Goal: Task Accomplishment & Management: Use online tool/utility

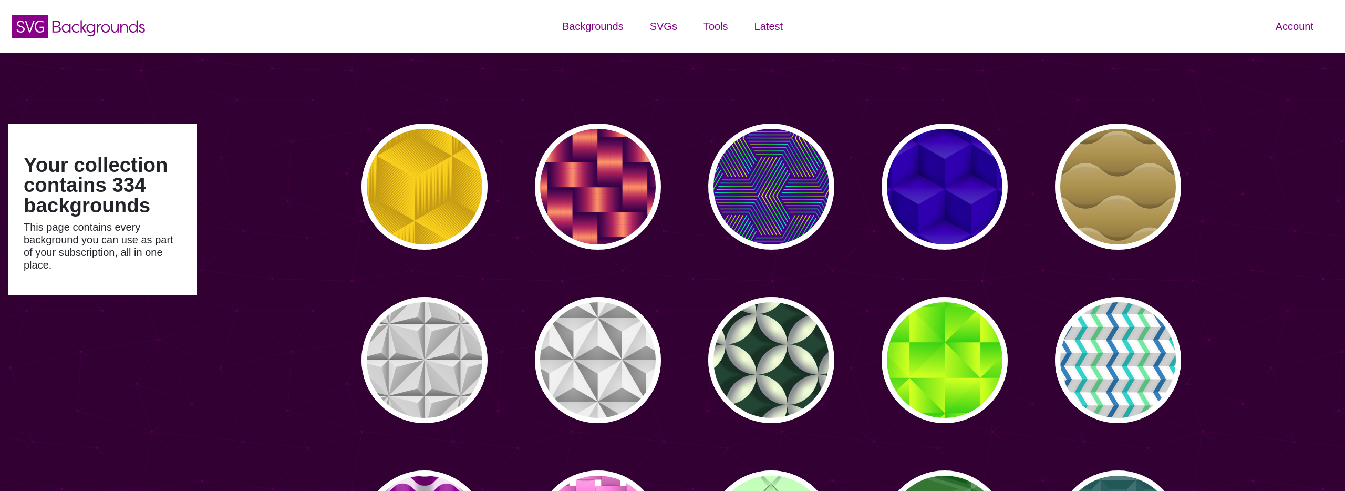
type input "#450057"
click at [129, 30] on icon "SVG Backgrounds Logo" at bounding box center [79, 26] width 137 height 26
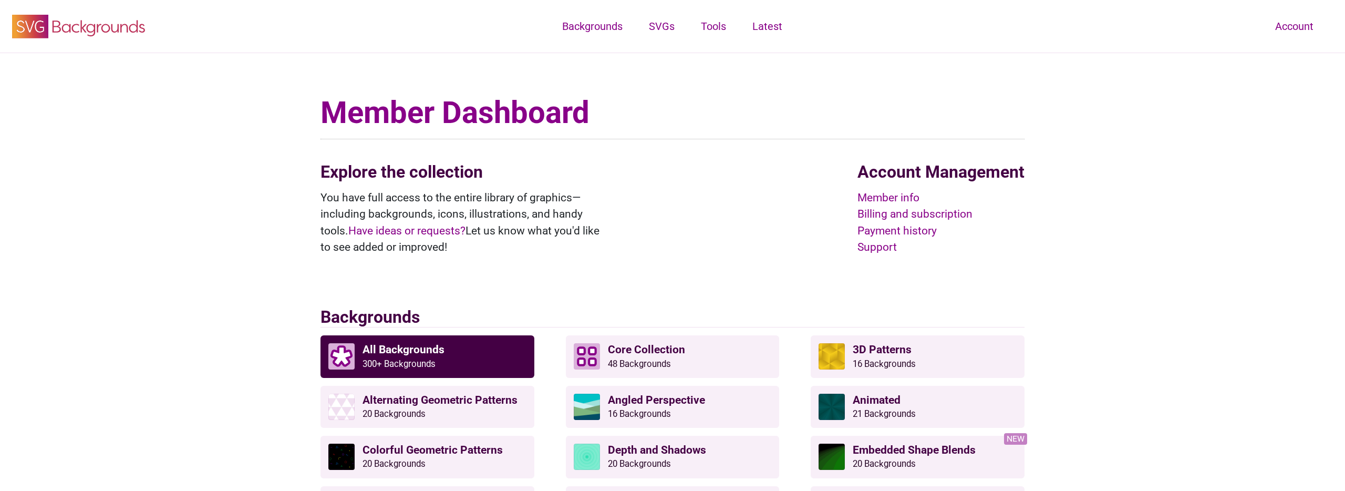
click at [113, 25] on icon "SVG Backgrounds Logo" at bounding box center [79, 26] width 137 height 26
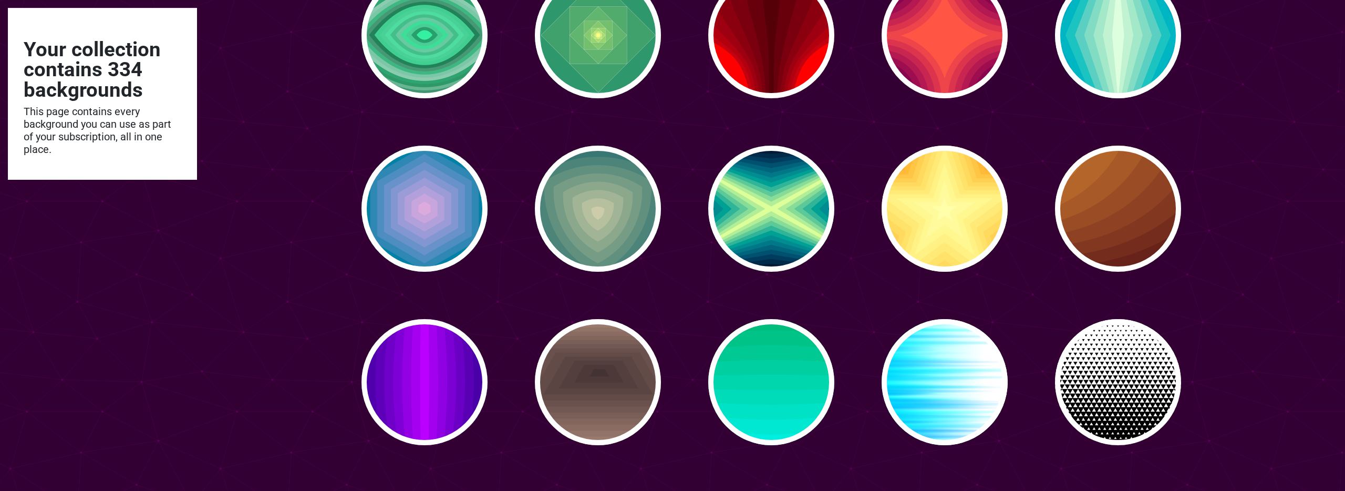
scroll to position [4312, 0]
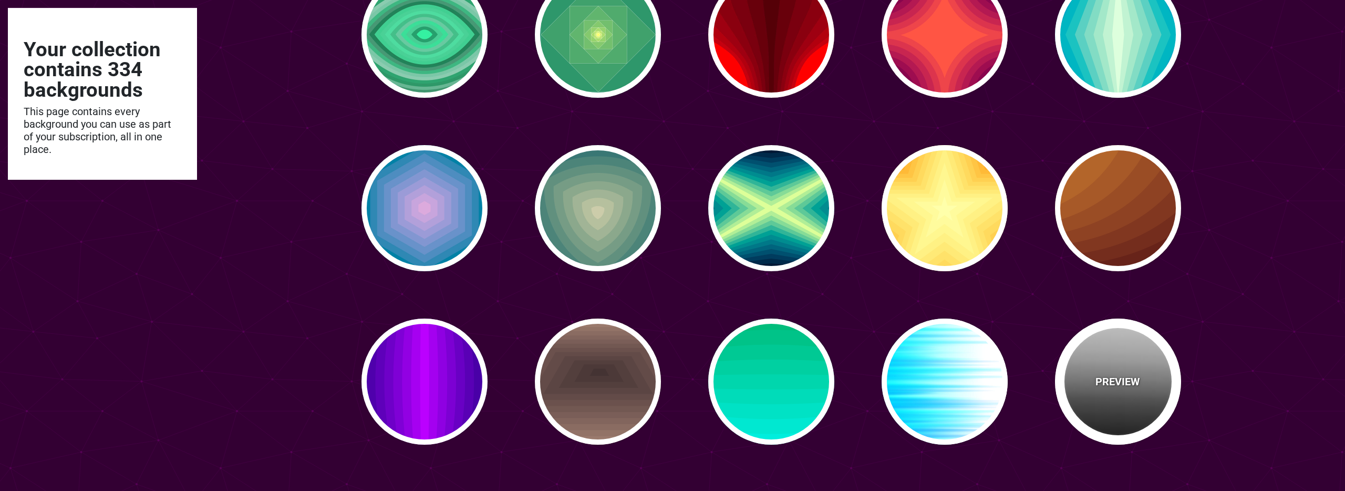
click at [1116, 353] on div "PREVIEW" at bounding box center [1118, 381] width 126 height 126
type input "#FFFFFF"
type input "#000000"
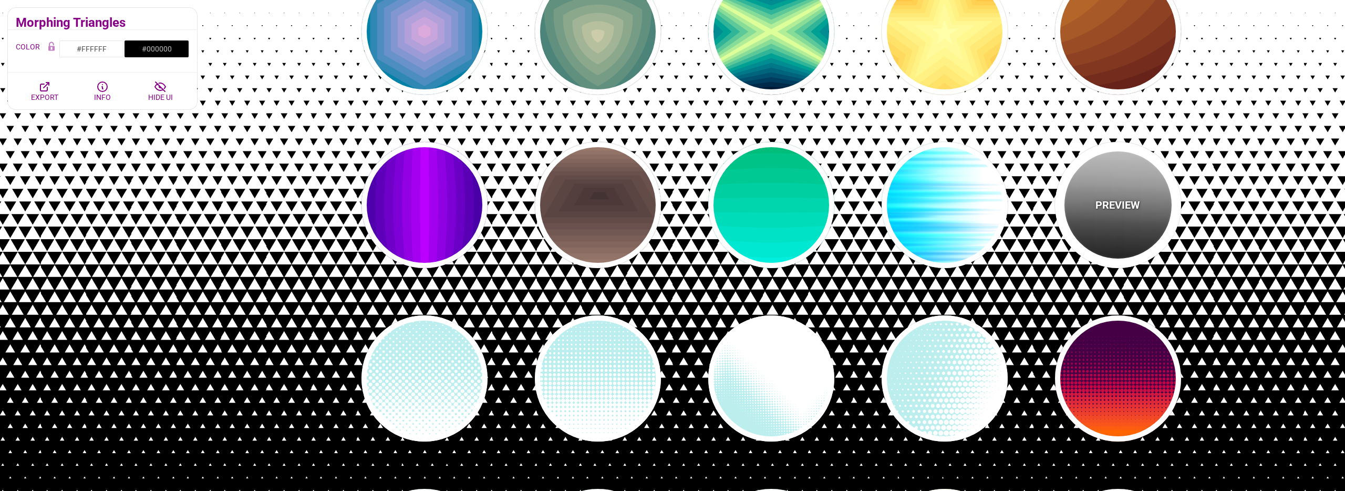
scroll to position [4489, 0]
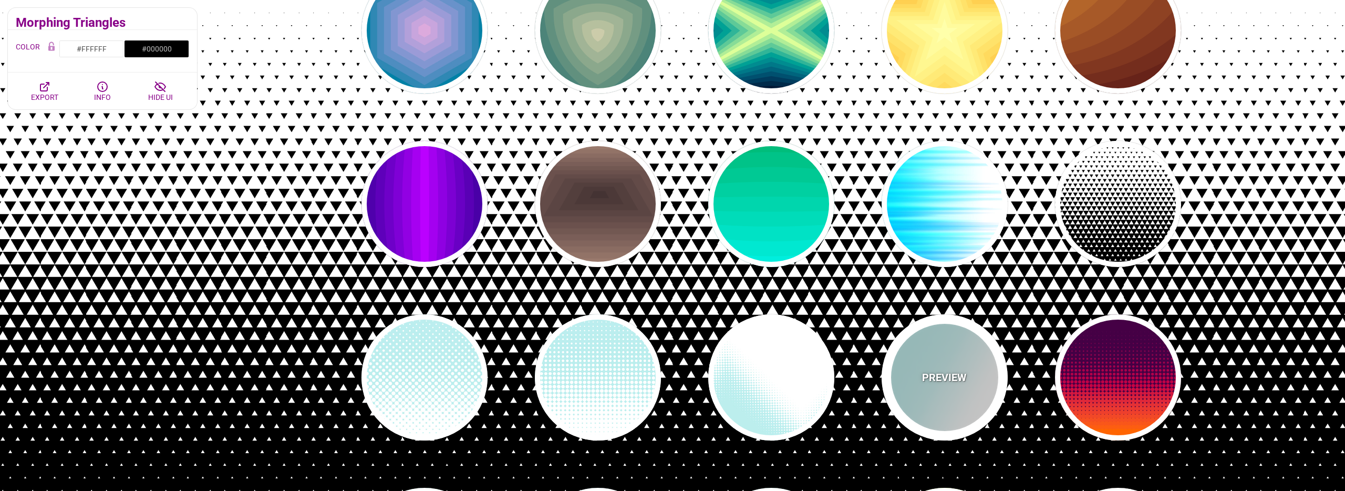
click at [950, 383] on p "PREVIEW" at bounding box center [944, 377] width 45 height 16
type input "#BBEEEE"
type input "#FFFFFF"
type input "0"
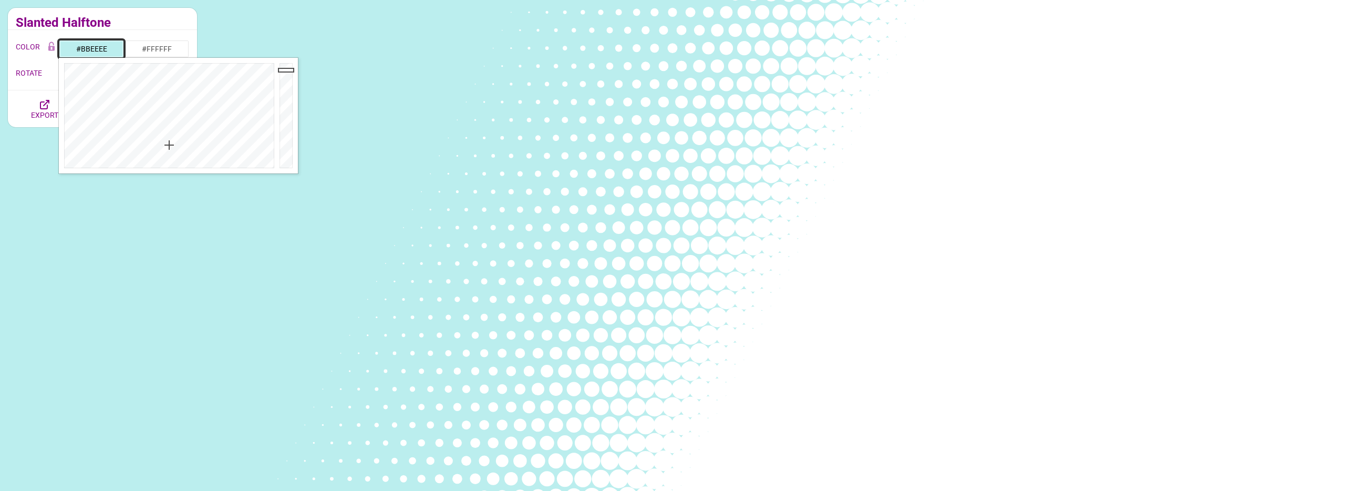
click at [106, 46] on input "#BBEEEE" at bounding box center [91, 49] width 65 height 18
paste input "#11526"
type input "#11526E"
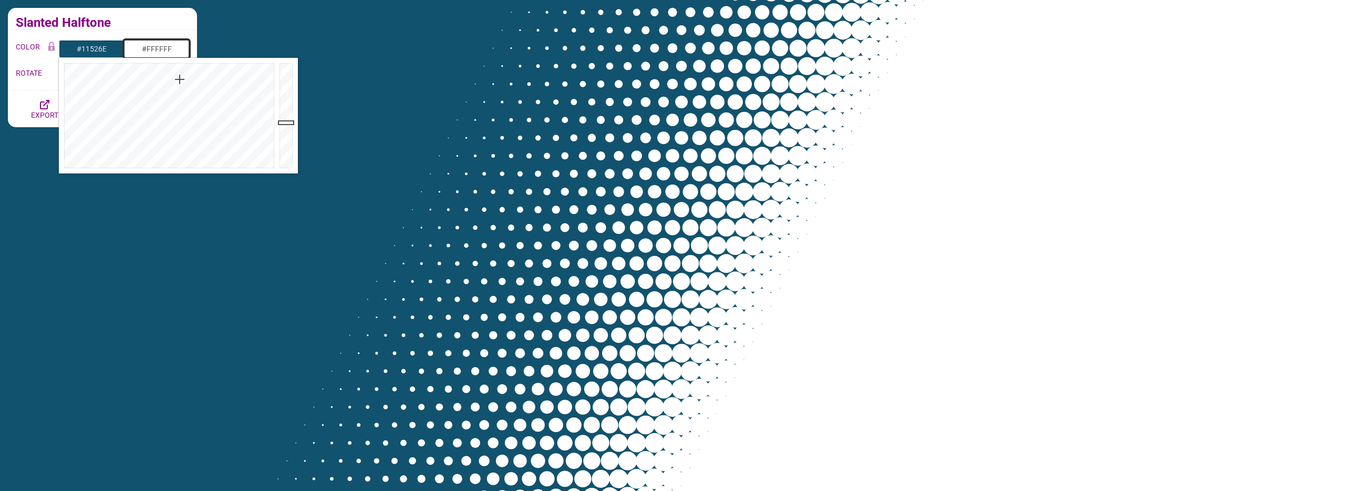
click at [164, 48] on input "#FFFFFF" at bounding box center [156, 49] width 65 height 18
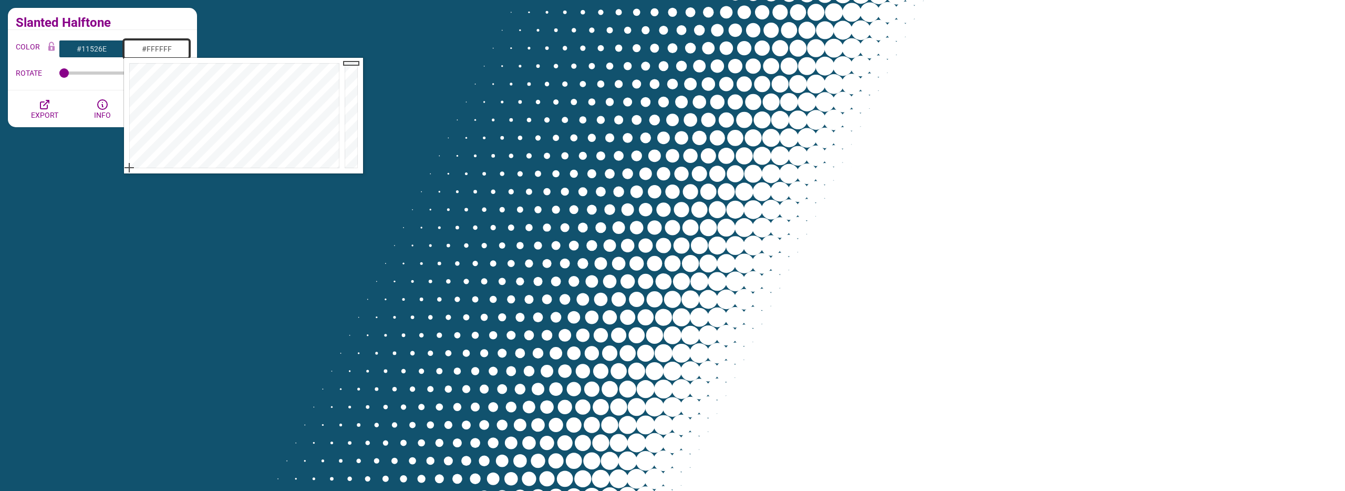
click at [164, 48] on input "#FFFFFF" at bounding box center [156, 49] width 65 height 18
paste input "2699CC"
type input "#2699CC"
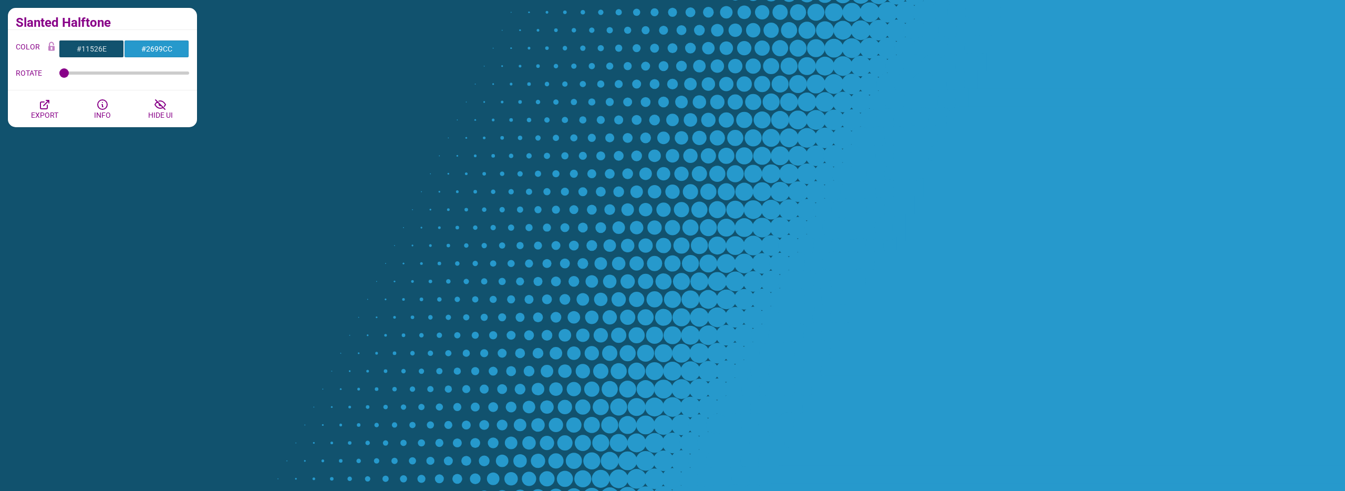
click at [151, 20] on h2 "Slanted Halftone" at bounding box center [102, 22] width 173 height 8
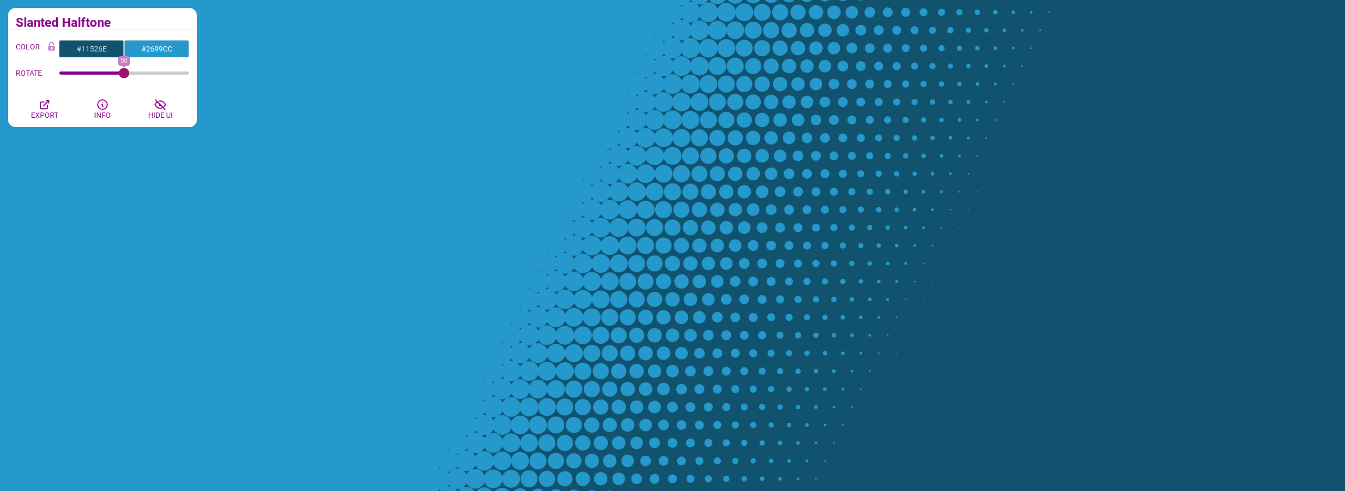
drag, startPoint x: 67, startPoint y: 74, endPoint x: 123, endPoint y: 65, distance: 56.8
click at [123, 71] on input "ROTATE" at bounding box center [124, 73] width 130 height 4
click at [54, 108] on button "EXPORT" at bounding box center [45, 108] width 58 height 37
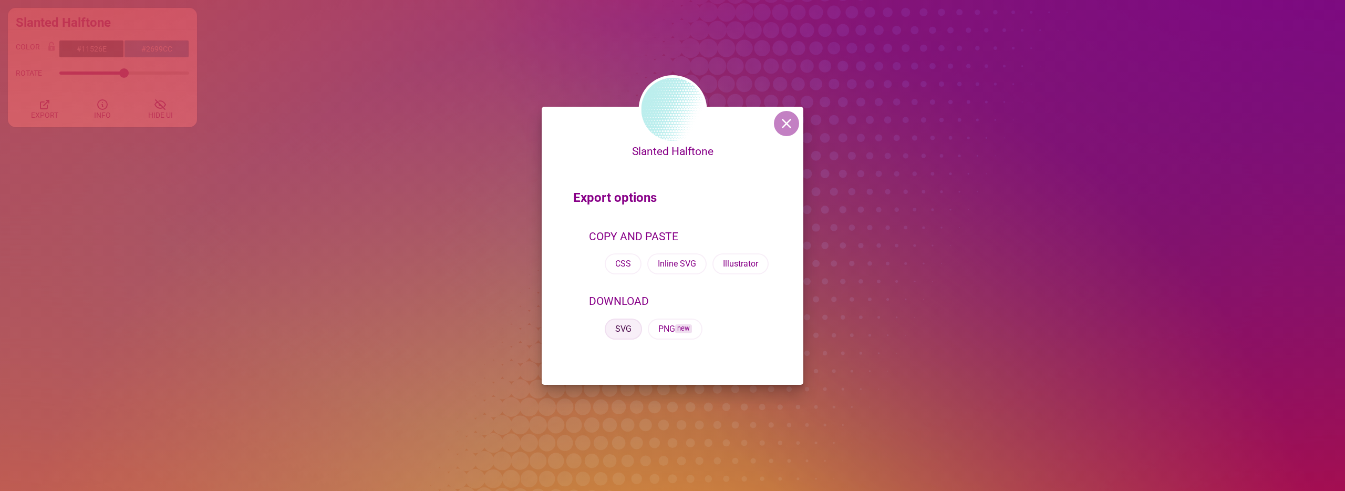
click at [628, 330] on button "SVG" at bounding box center [623, 328] width 37 height 21
click at [792, 126] on button at bounding box center [786, 123] width 25 height 25
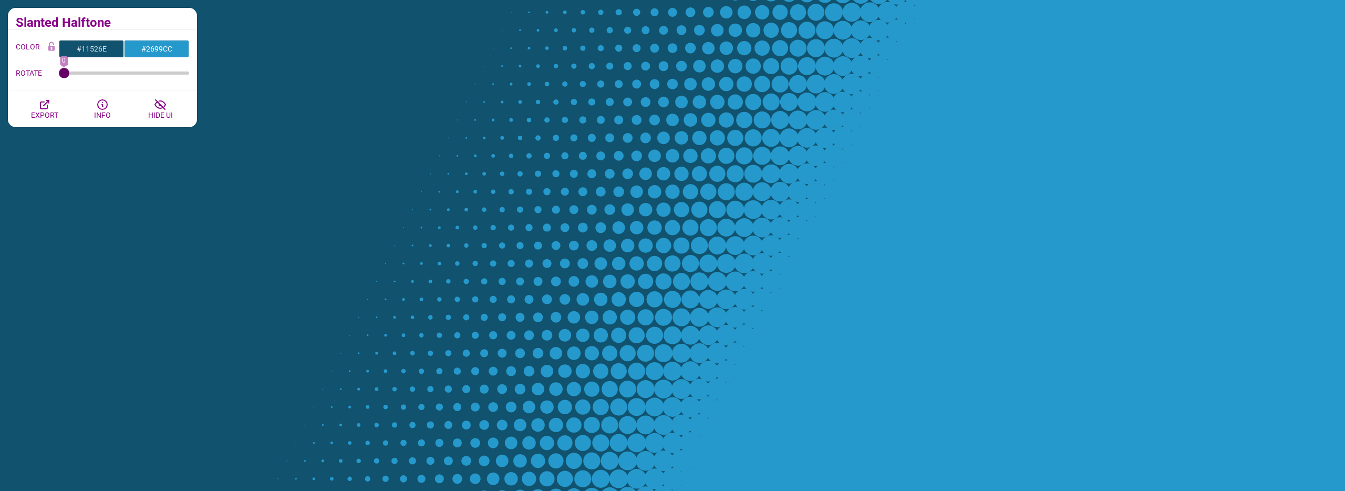
drag, startPoint x: 123, startPoint y: 77, endPoint x: -57, endPoint y: 61, distance: 181.4
type input "0"
click at [59, 71] on input "ROTATE" at bounding box center [124, 73] width 130 height 4
click at [49, 106] on icon "button" at bounding box center [44, 104] width 13 height 13
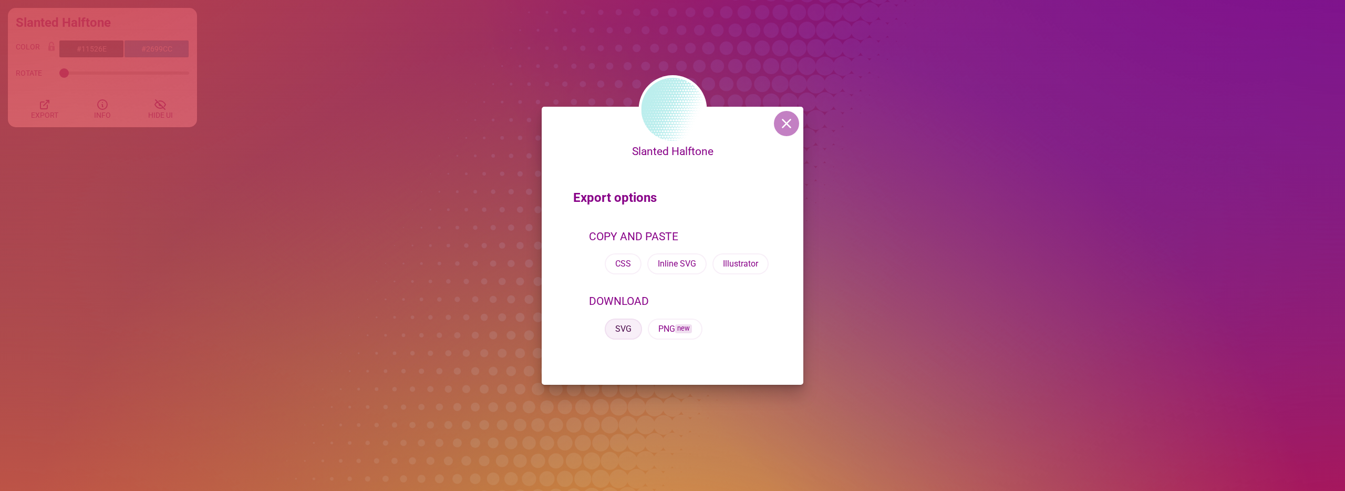
click at [628, 332] on button "SVG" at bounding box center [623, 328] width 37 height 21
